Goal: Share content: Share content

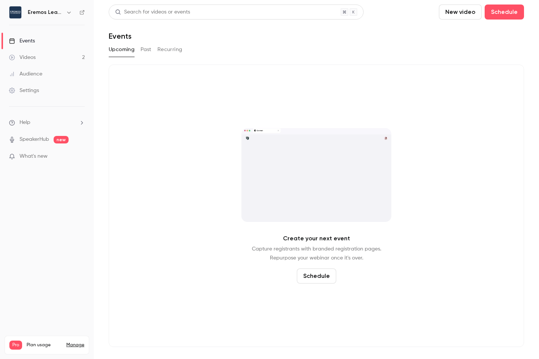
click at [145, 49] on button "Past" at bounding box center [146, 50] width 11 height 12
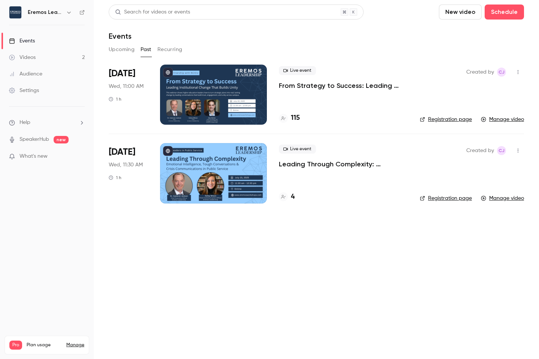
click at [209, 94] on div at bounding box center [213, 95] width 107 height 60
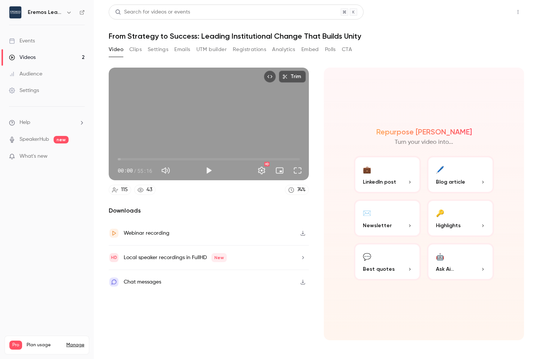
click at [502, 12] on button "Share" at bounding box center [492, 12] width 30 height 15
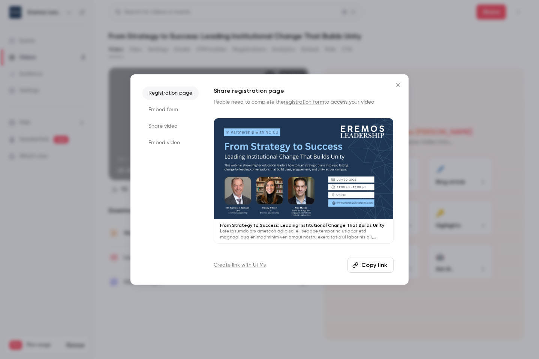
click at [397, 86] on icon "Close" at bounding box center [397, 84] width 3 height 3
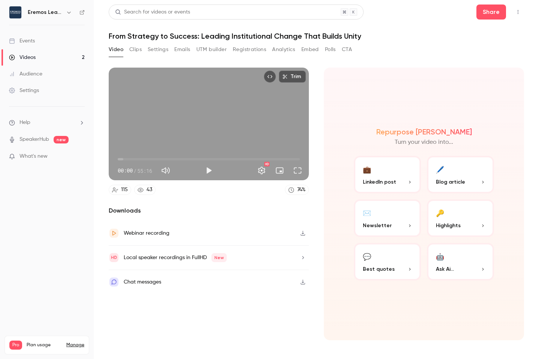
click at [516, 14] on icon "Top Bar Actions" at bounding box center [518, 11] width 6 height 5
click at [400, 60] on div at bounding box center [269, 179] width 539 height 359
click at [499, 12] on button "Share" at bounding box center [492, 12] width 30 height 15
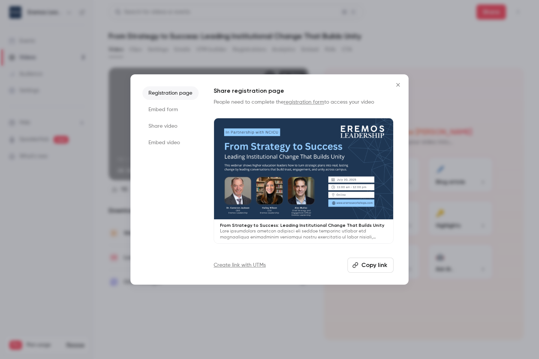
click at [168, 126] on li "Share video" at bounding box center [171, 126] width 56 height 14
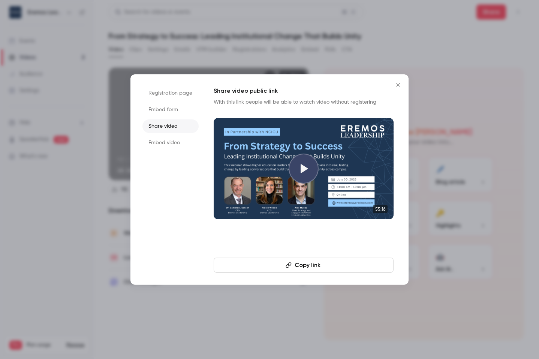
click at [300, 262] on button "Copy link" at bounding box center [304, 264] width 180 height 15
